Goal: Find specific page/section: Find specific page/section

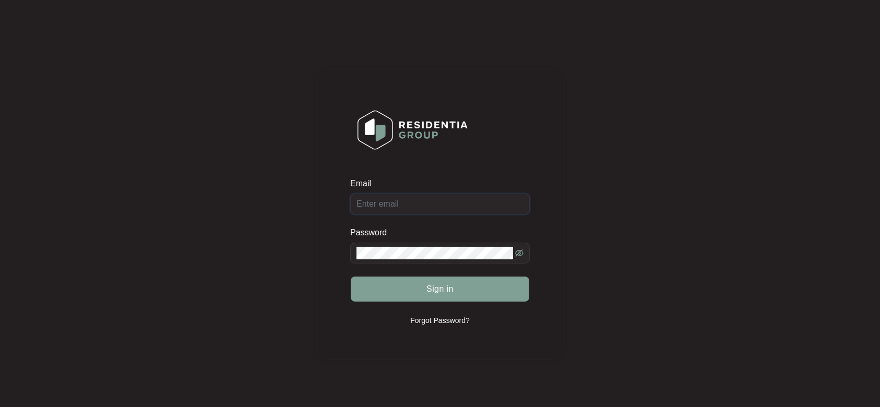
click at [421, 200] on input "Email" at bounding box center [439, 204] width 179 height 21
type input "[EMAIL_ADDRESS][DOMAIN_NAME]"
click at [410, 262] on span at bounding box center [439, 253] width 179 height 21
click at [351, 276] on button "Sign in" at bounding box center [440, 288] width 178 height 25
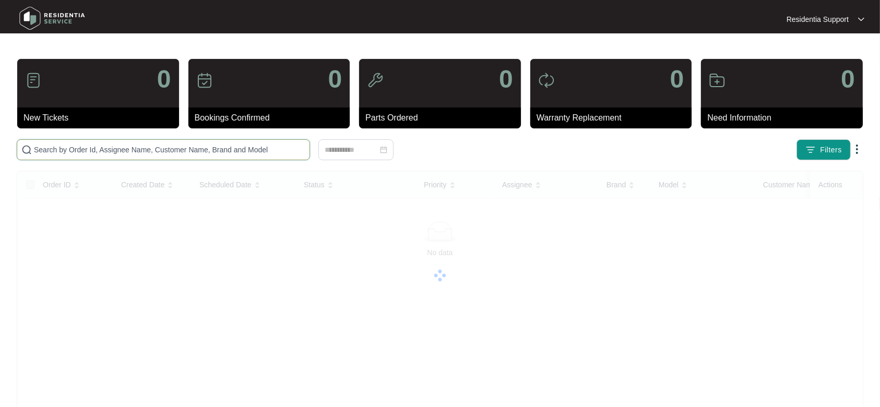
click at [189, 147] on input "text" at bounding box center [169, 149] width 271 height 11
paste input "644562"
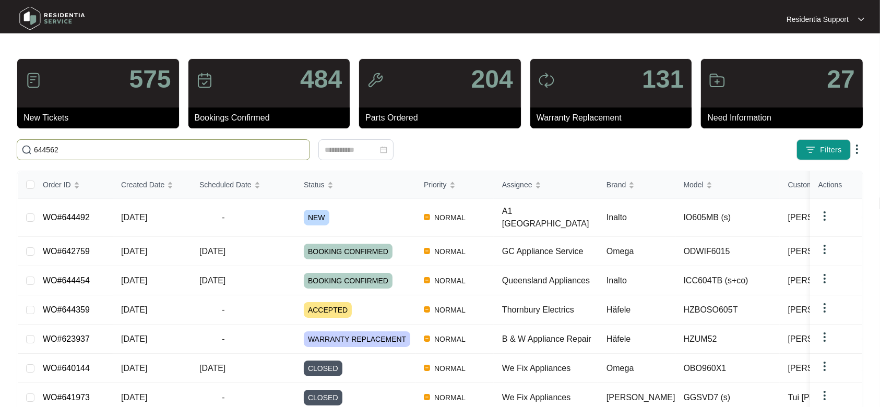
type input "644562"
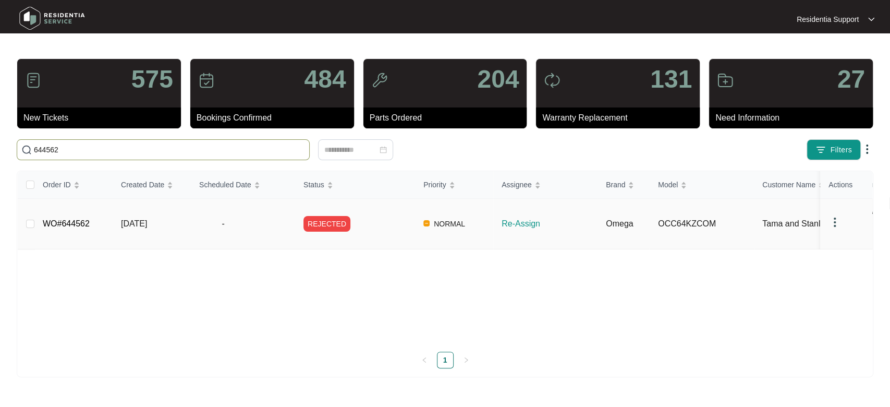
click at [233, 222] on span "-" at bounding box center [223, 224] width 48 height 13
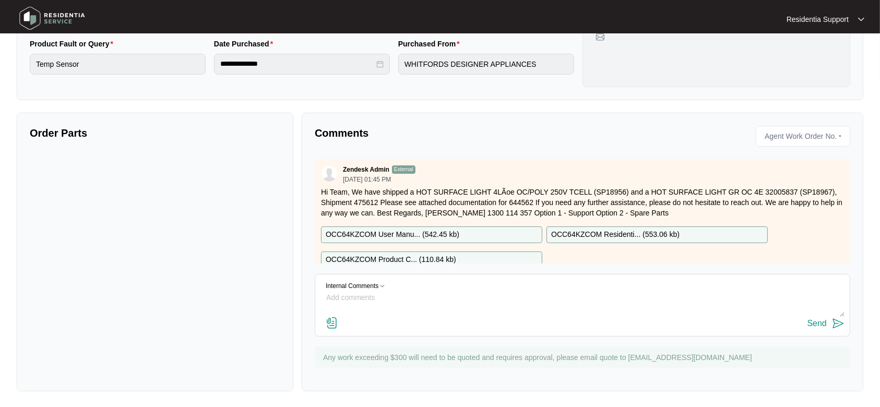
scroll to position [173, 0]
